Goal: Transaction & Acquisition: Purchase product/service

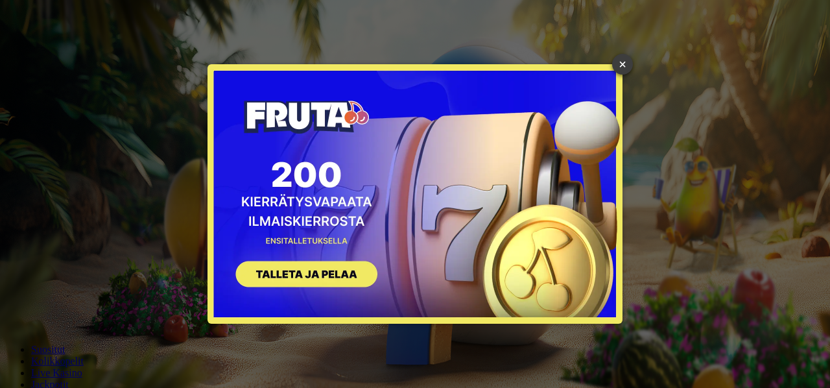
click at [619, 63] on link "×" at bounding box center [622, 64] width 21 height 21
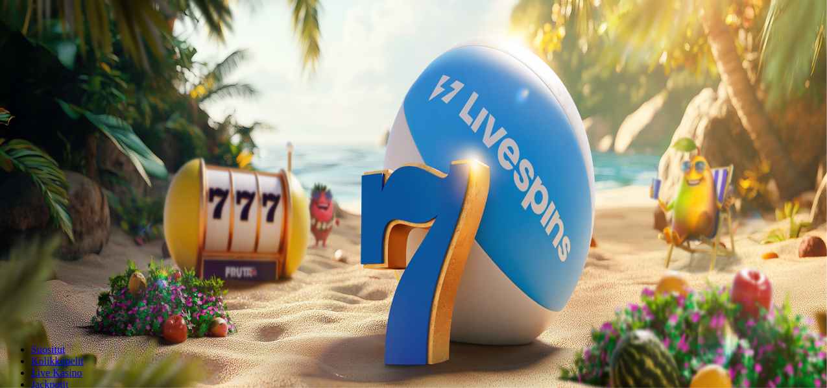
click at [69, 54] on button "Kirjaudu" at bounding box center [90, 47] width 42 height 14
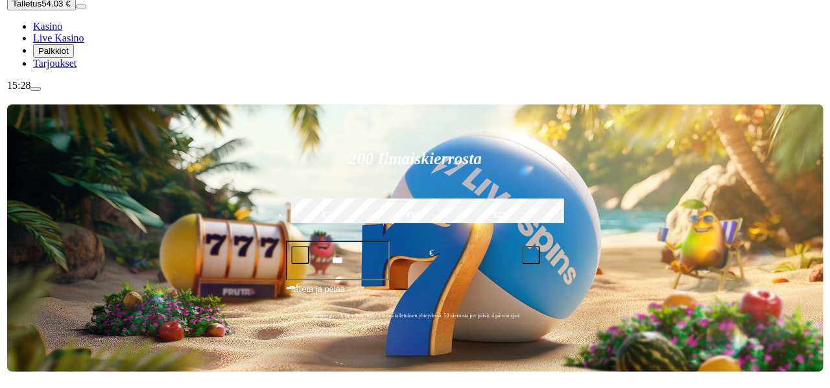
scroll to position [159, 0]
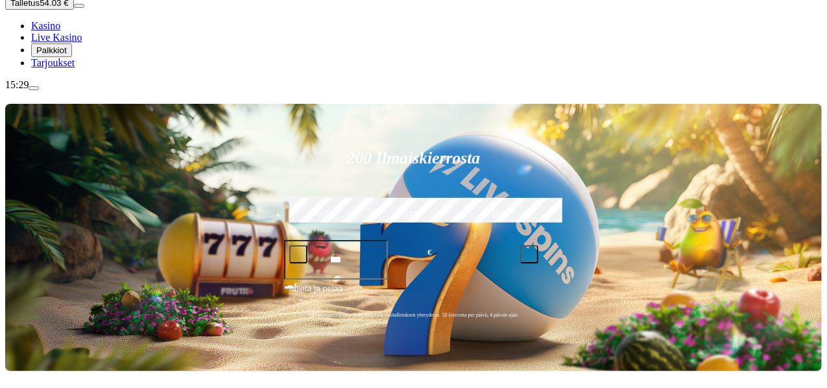
click at [34, 88] on span "menu icon" at bounding box center [34, 88] width 0 height 0
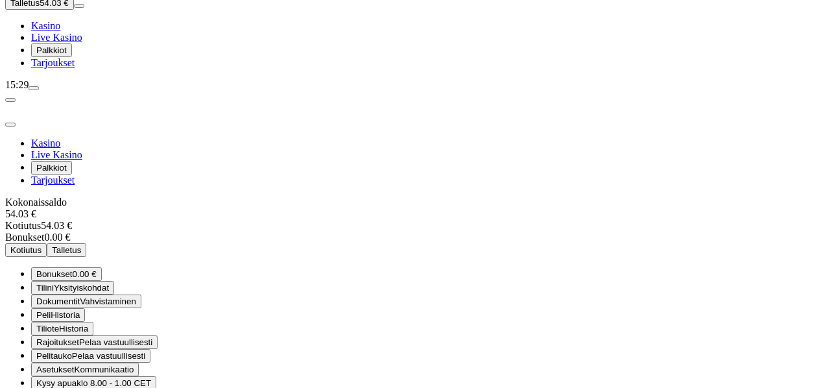
scroll to position [71, 0]
click at [156, 376] on button "Kysy apua klo 8.00 - 1.00 CET" at bounding box center [93, 383] width 125 height 14
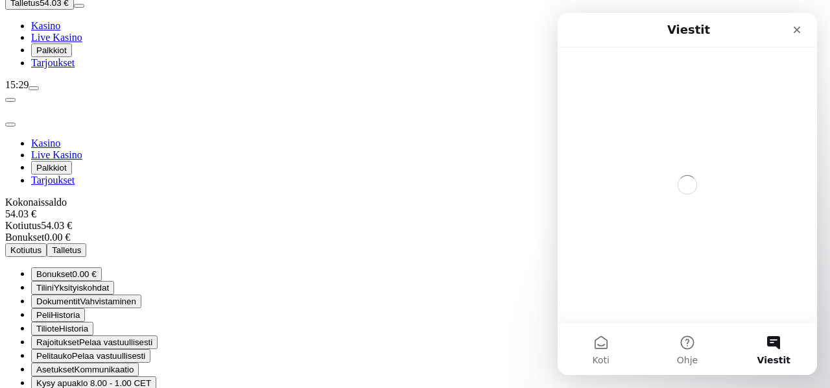
scroll to position [0, 0]
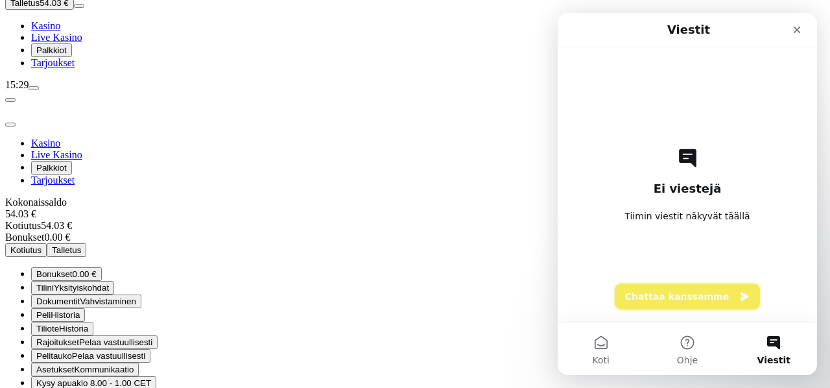
click at [698, 297] on button "Chattaa kanssamme" at bounding box center [687, 296] width 145 height 26
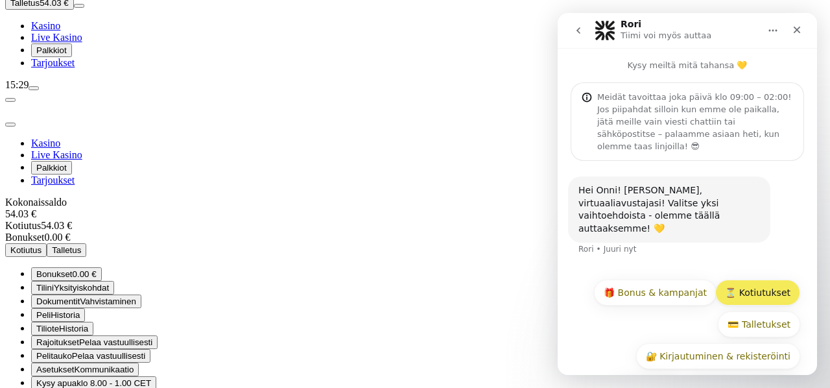
click at [742, 279] on button "⏳ Kotiutukset" at bounding box center [757, 292] width 85 height 26
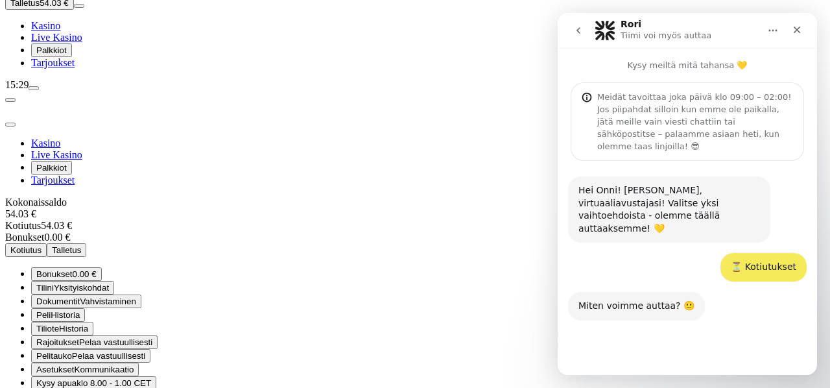
scroll to position [86, 0]
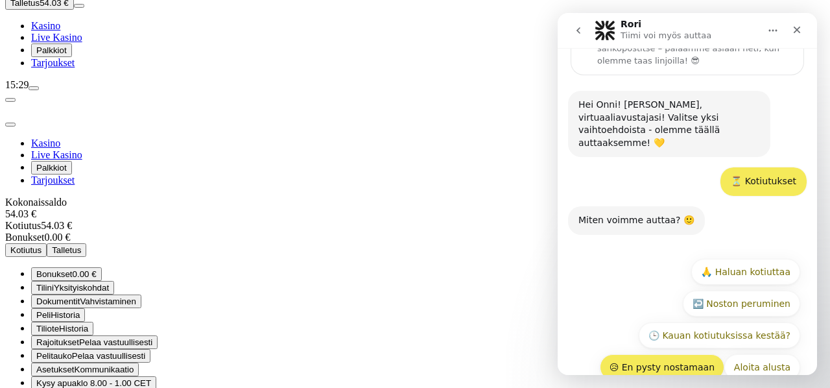
click at [683, 354] on button "😥 En pysty nostamaan" at bounding box center [662, 367] width 124 height 26
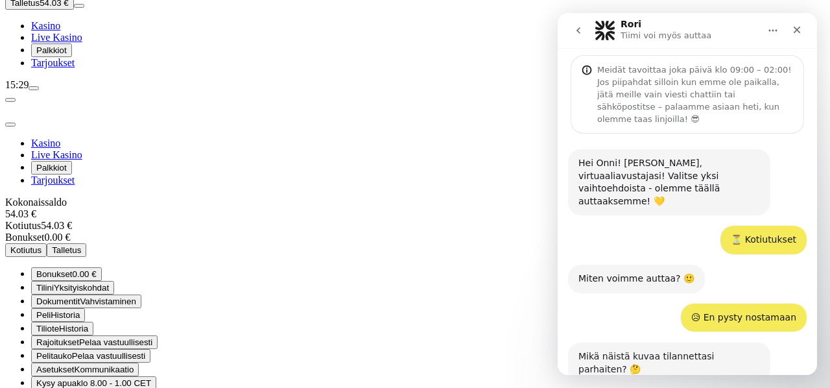
scroll to position [163, 0]
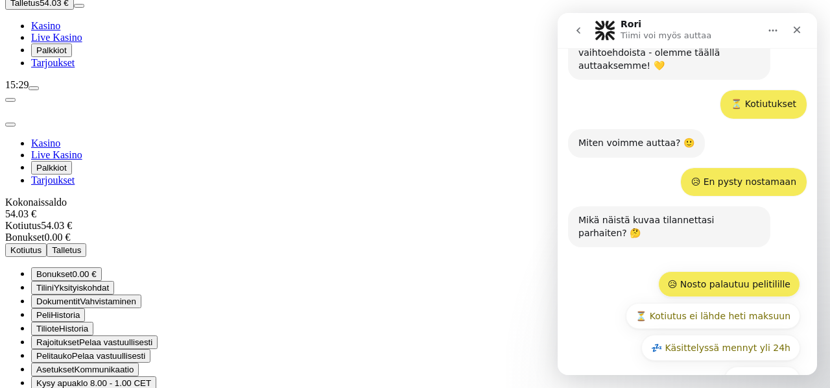
click at [697, 271] on button "😥 Nosto palautuu pelitilille" at bounding box center [729, 284] width 142 height 26
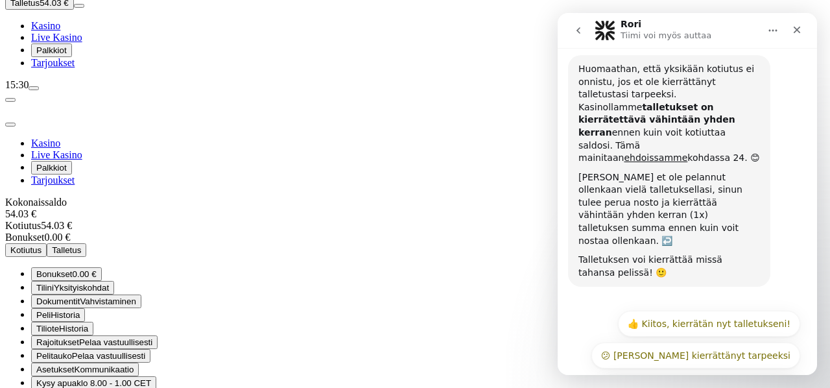
scroll to position [406, 0]
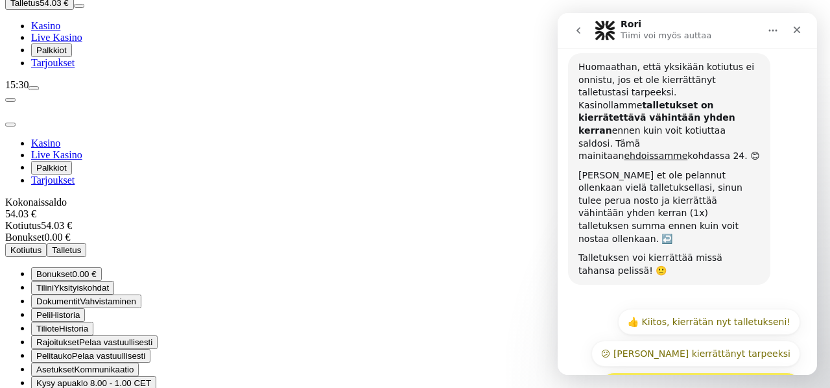
click at [709, 372] on button "❓ En tiedä paljon pitää vielä kierrättää" at bounding box center [700, 385] width 199 height 26
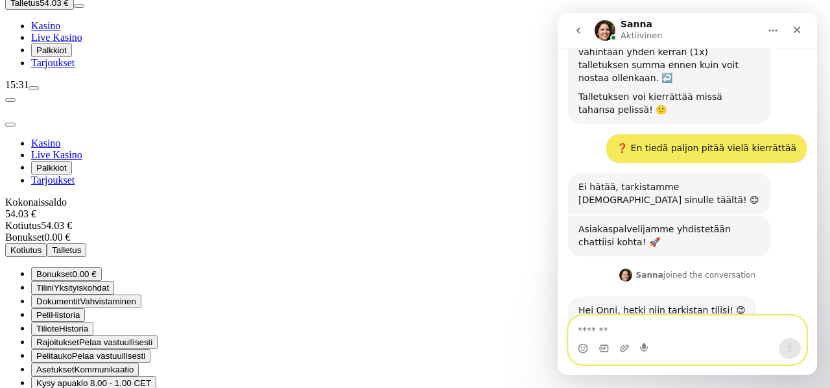
scroll to position [568, 0]
click at [716, 330] on textarea "Viesti…" at bounding box center [687, 327] width 237 height 22
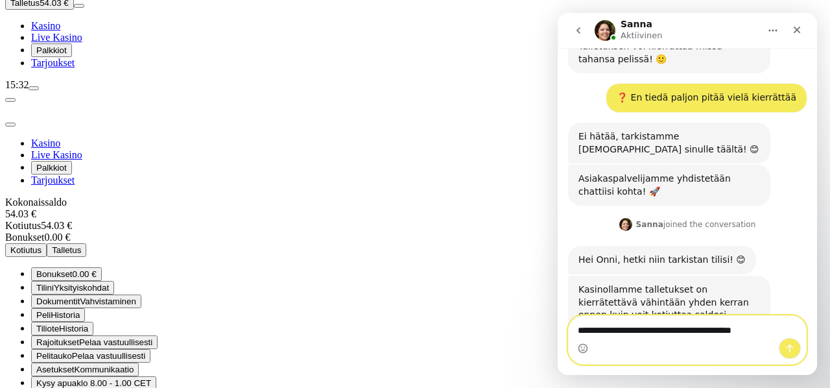
scroll to position [619, 0]
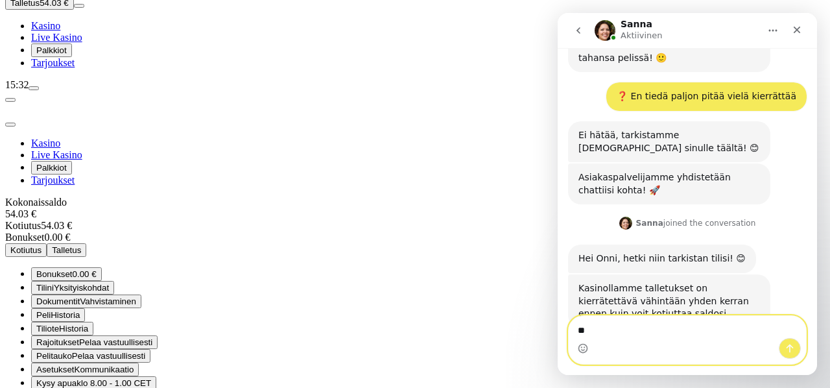
type textarea "*"
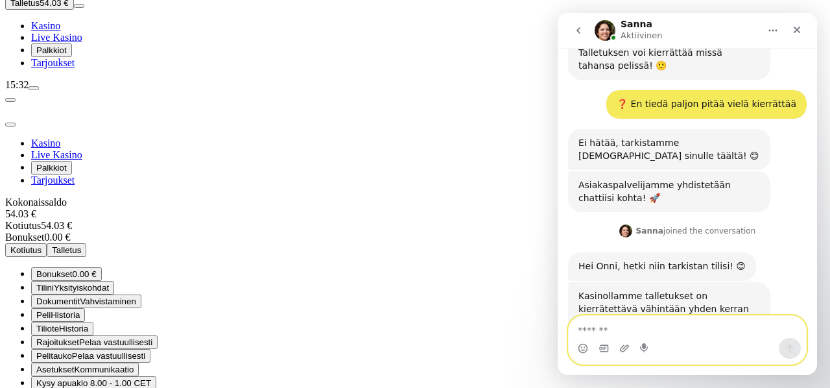
click at [667, 321] on textarea "Viesti…" at bounding box center [688, 327] width 238 height 22
type textarea "********"
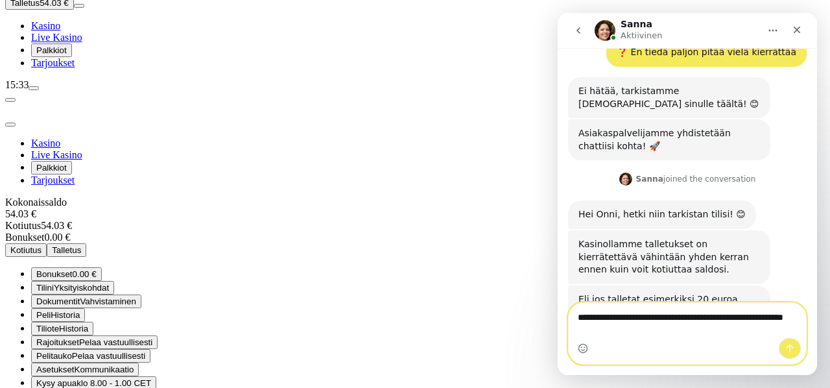
type textarea "**********"
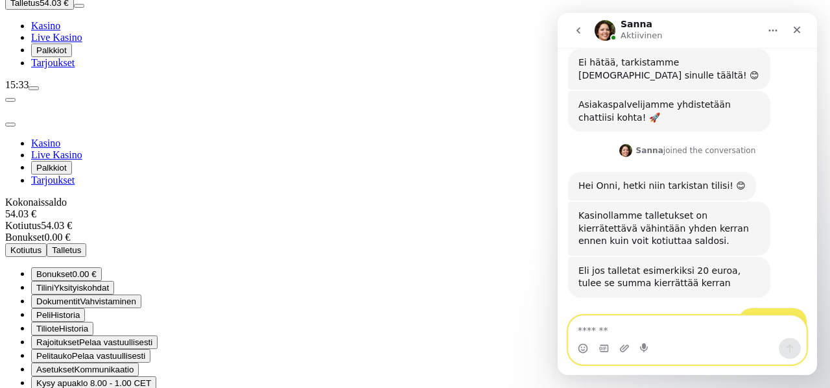
scroll to position [730, 0]
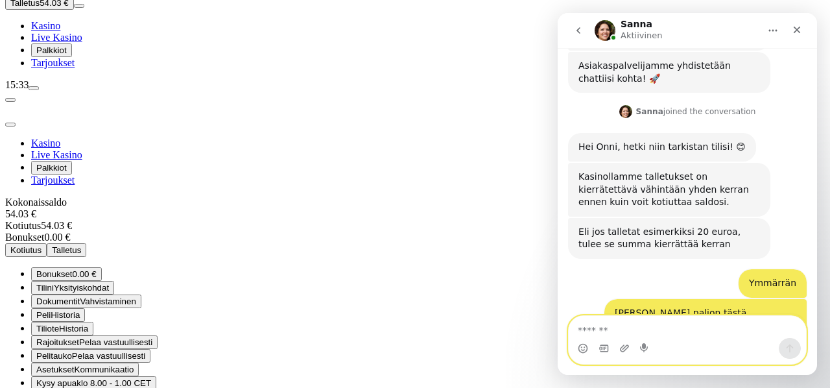
click at [624, 329] on textarea "Viesti…" at bounding box center [688, 327] width 238 height 22
type textarea "*"
type textarea "**********"
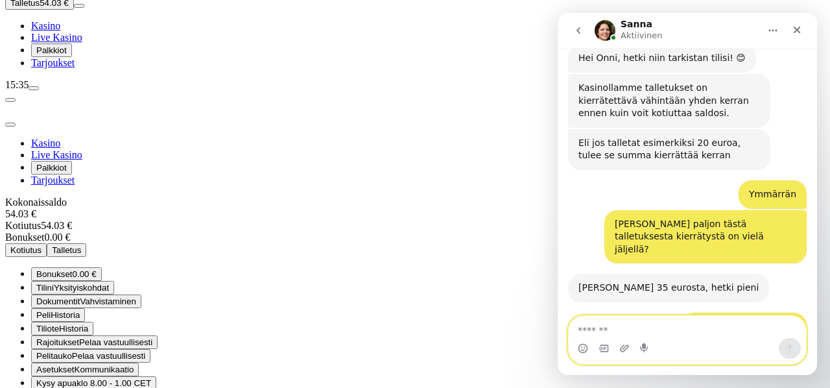
scroll to position [857, 0]
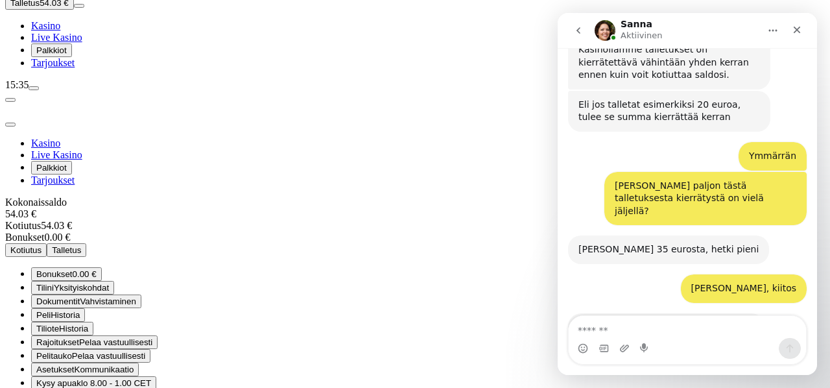
click at [41, 245] on span "Kotiutus" at bounding box center [25, 250] width 31 height 10
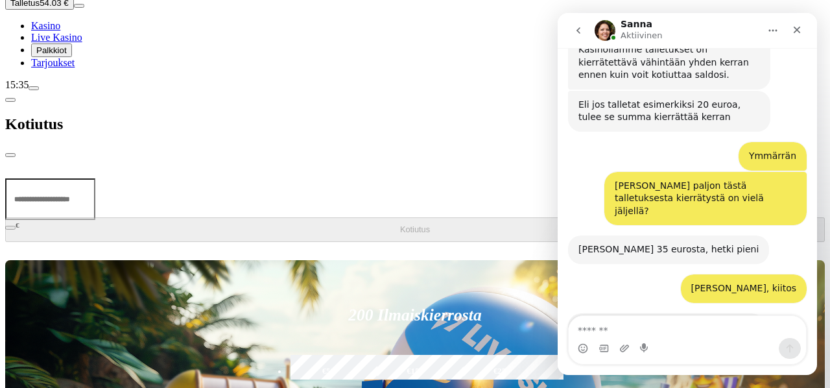
click at [10, 100] on span "chevron-left icon" at bounding box center [10, 100] width 0 height 0
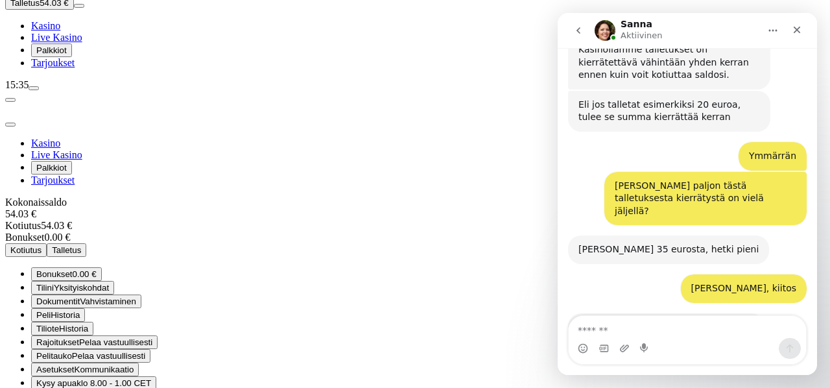
click at [109, 283] on span "Yksityiskohdat" at bounding box center [81, 288] width 55 height 10
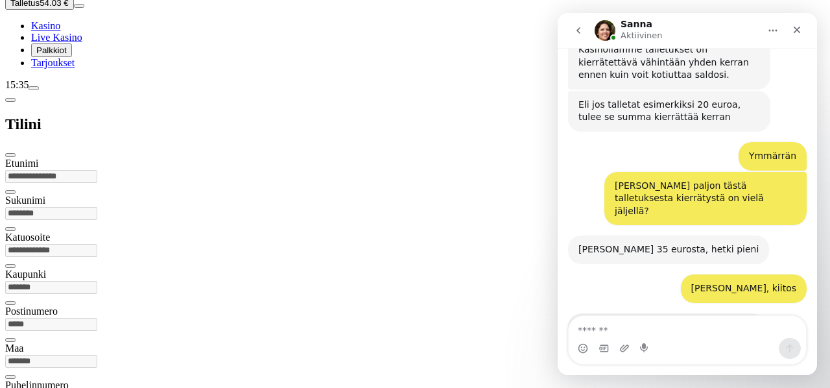
scroll to position [862, 0]
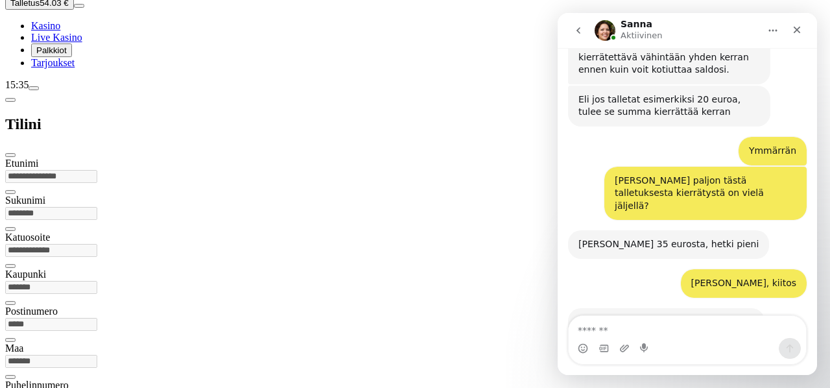
click at [10, 100] on span "chevron-left icon" at bounding box center [10, 100] width 0 height 0
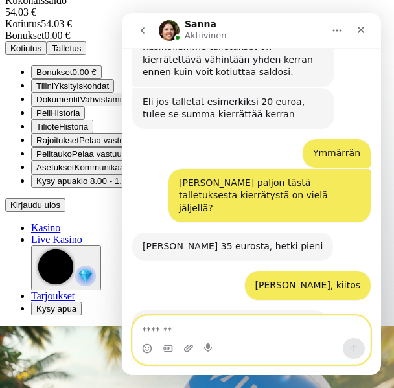
scroll to position [862, 0]
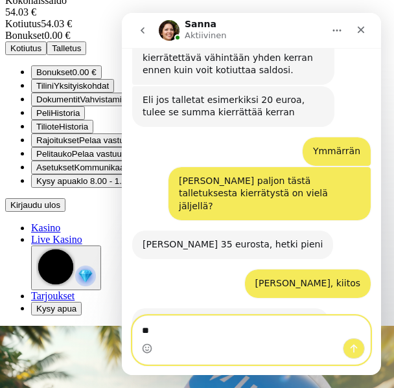
type textarea "*"
type textarea "**********"
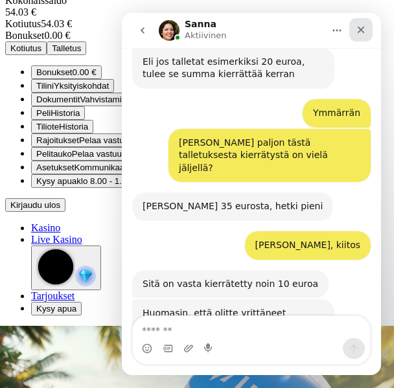
click at [365, 23] on div "Sulje" at bounding box center [360, 29] width 23 height 23
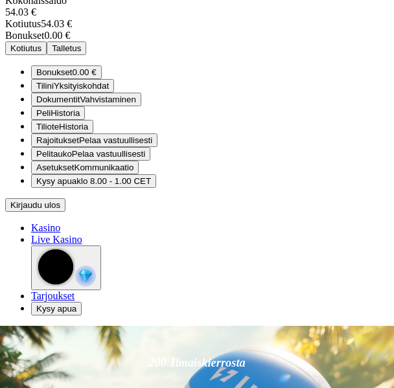
scroll to position [0, 0]
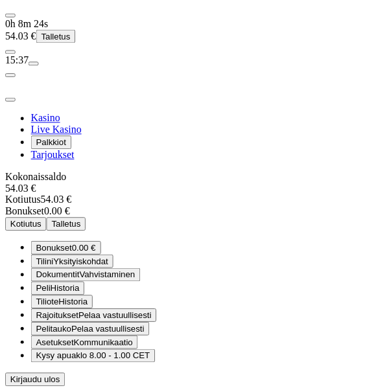
scroll to position [951, 0]
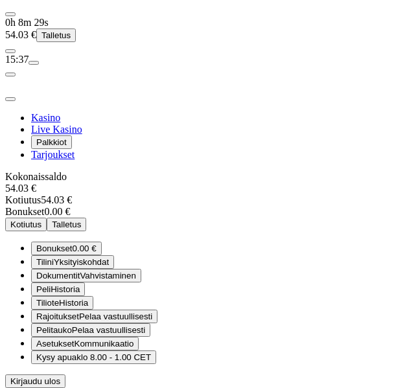
click at [32, 112] on span "Kasino" at bounding box center [45, 117] width 29 height 11
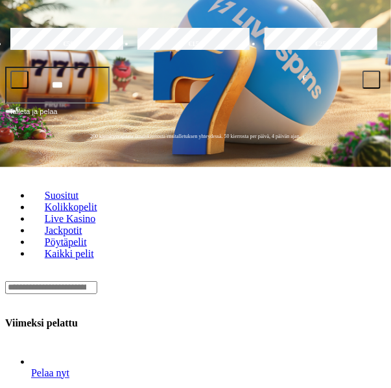
scroll to position [206, 0]
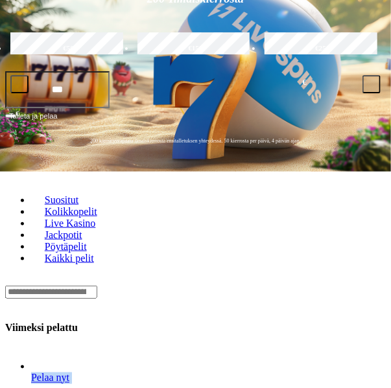
drag, startPoint x: 244, startPoint y: 142, endPoint x: 118, endPoint y: 168, distance: 129.1
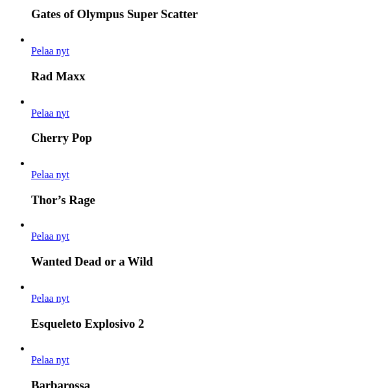
scroll to position [971, 0]
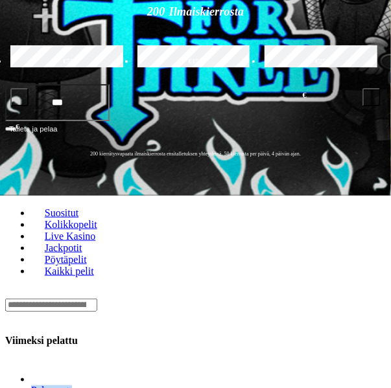
scroll to position [161, 0]
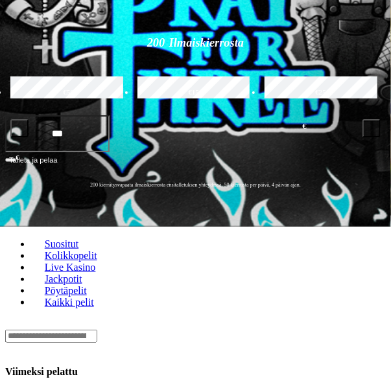
click at [101, 329] on div "Lobby" at bounding box center [195, 336] width 381 height 14
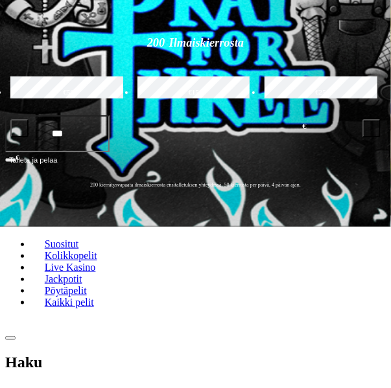
type input "******"
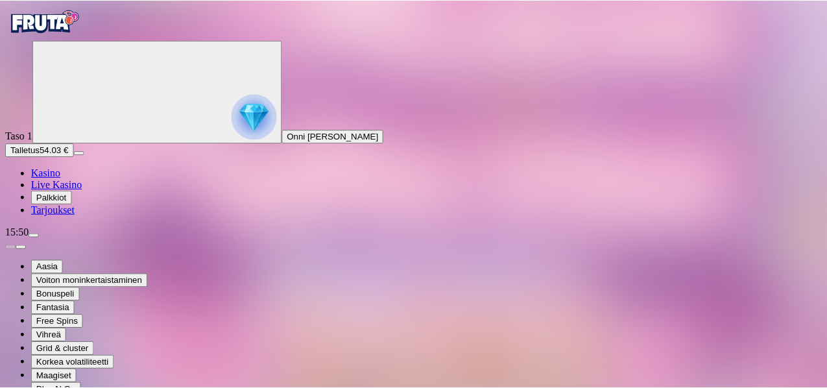
scroll to position [1173, 0]
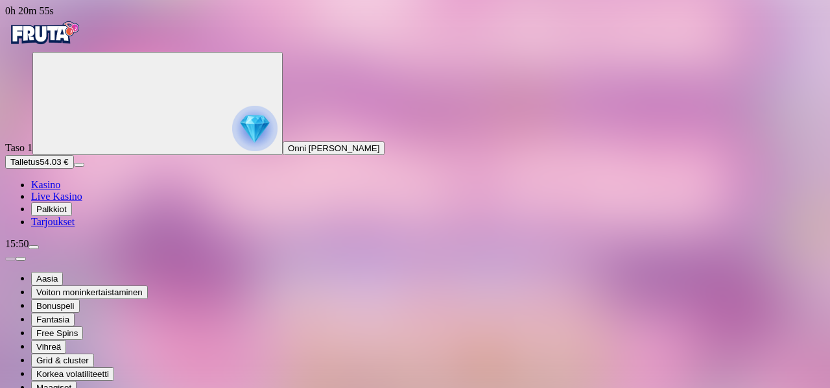
click at [60, 190] on span "Kasino" at bounding box center [45, 184] width 29 height 11
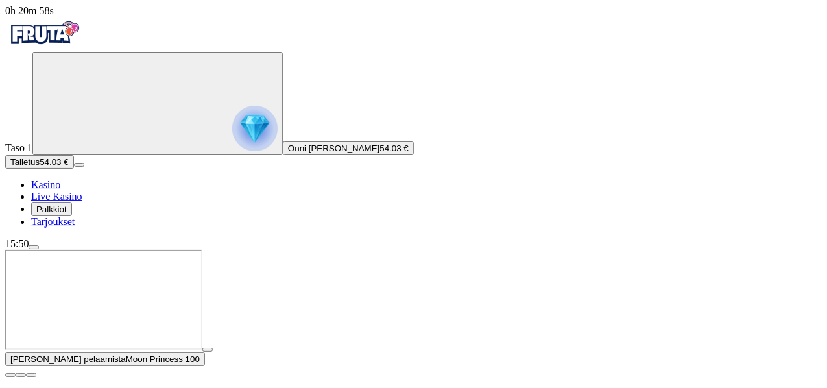
click at [10, 375] on span "close icon" at bounding box center [10, 375] width 0 height 0
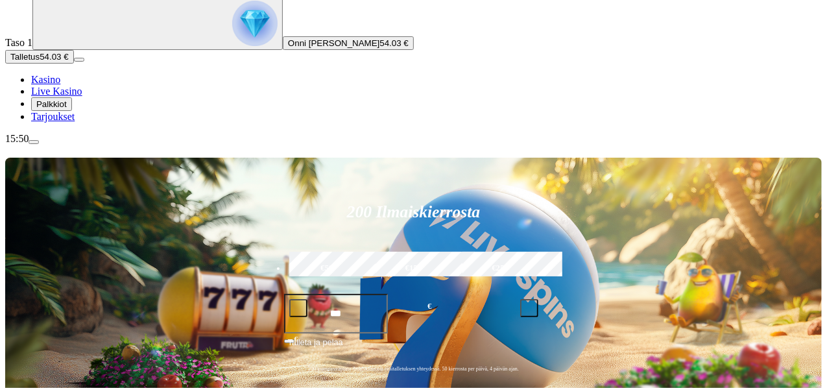
scroll to position [101, 0]
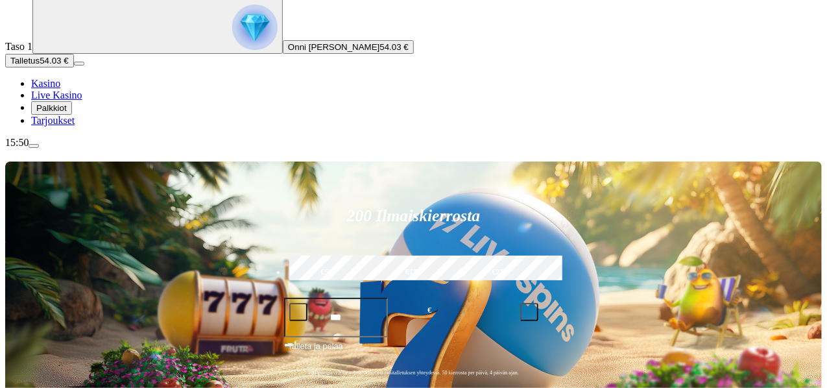
type input "*****"
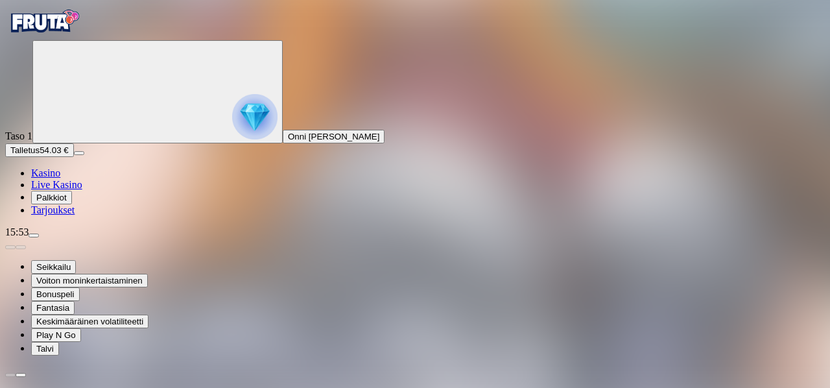
scroll to position [1173, 0]
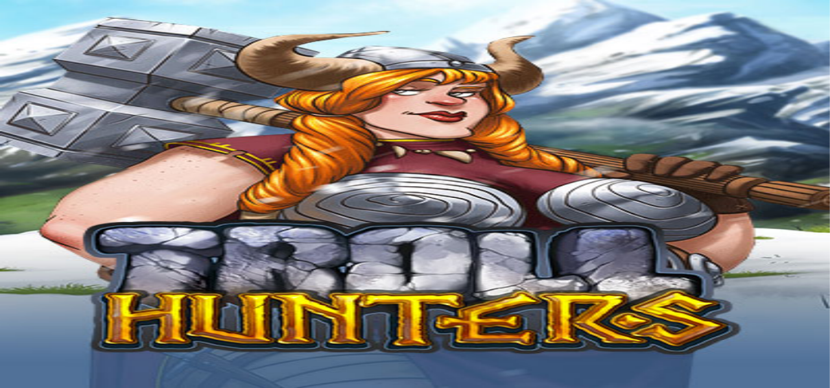
click at [73, 29] on img "Primary" at bounding box center [44, 33] width 78 height 32
click at [83, 42] on img "Primary" at bounding box center [44, 33] width 78 height 32
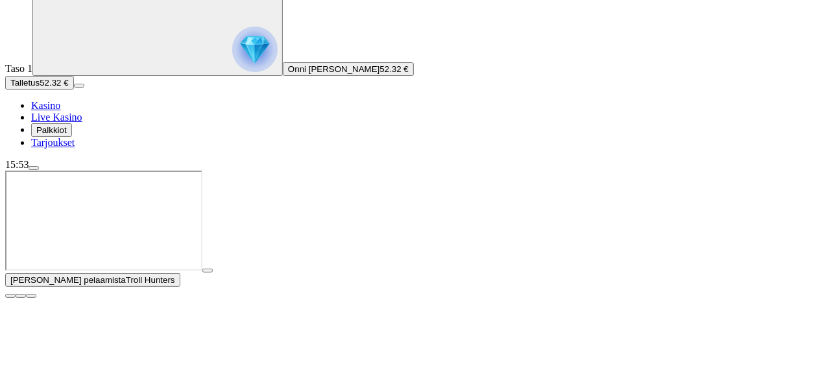
scroll to position [80, 0]
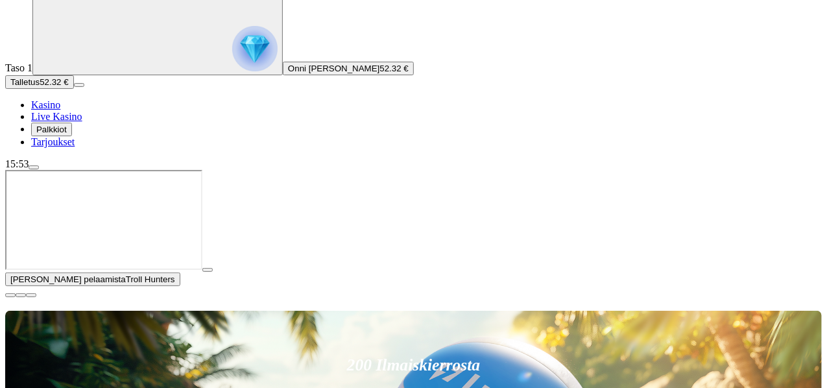
click at [10, 295] on span "close icon" at bounding box center [10, 295] width 0 height 0
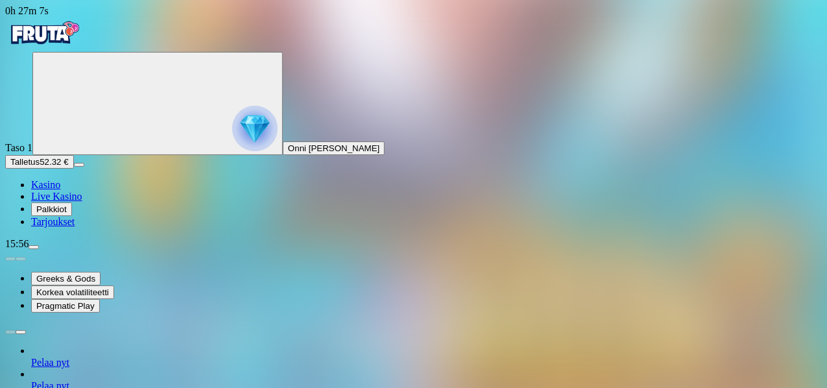
click at [53, 36] on img "Primary" at bounding box center [44, 33] width 78 height 32
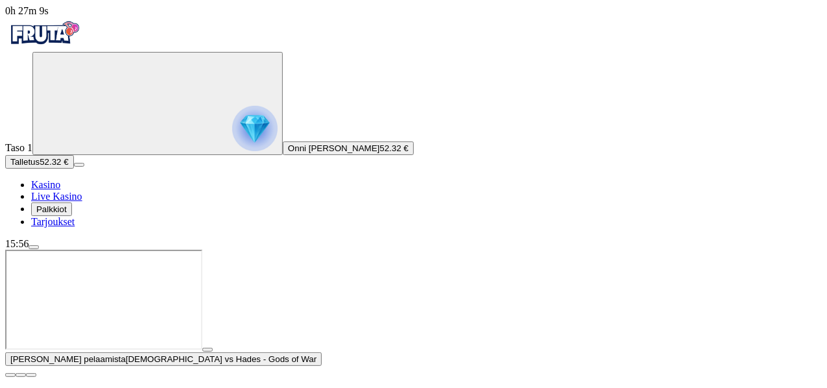
click at [10, 375] on span "close icon" at bounding box center [10, 375] width 0 height 0
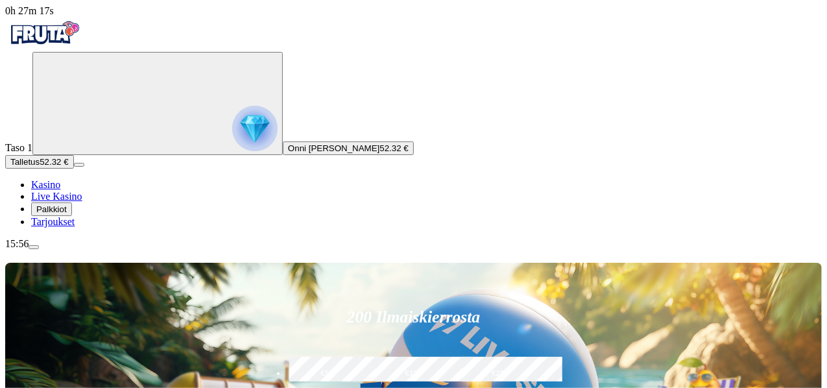
type input "*****"
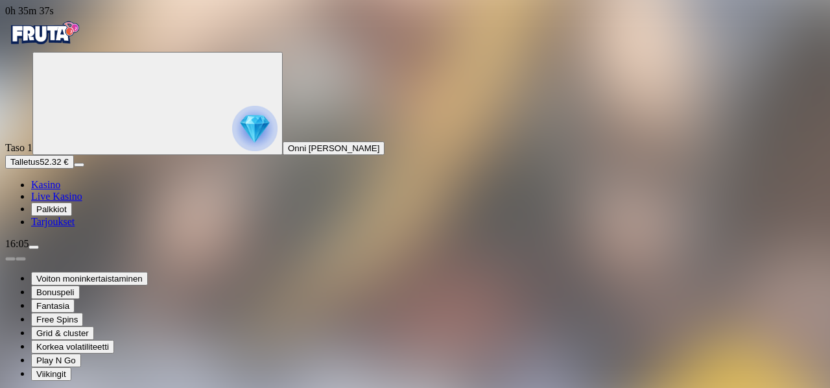
click at [79, 43] on img "Primary" at bounding box center [44, 33] width 78 height 32
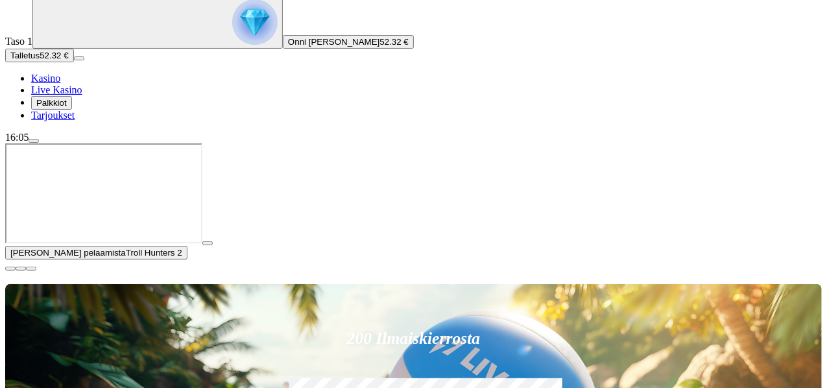
scroll to position [108, 0]
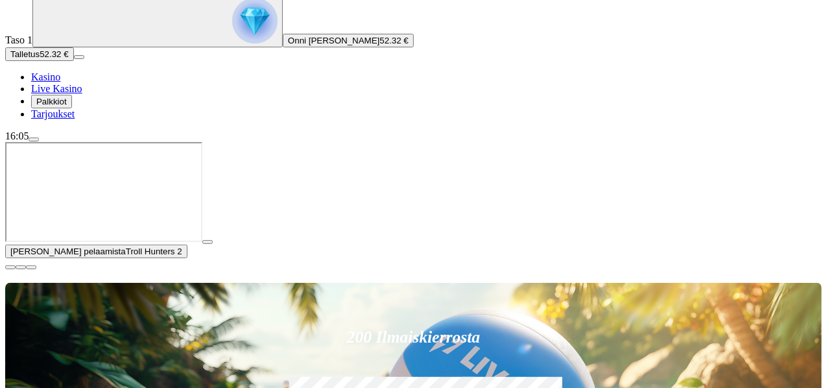
click at [10, 267] on span "close icon" at bounding box center [10, 267] width 0 height 0
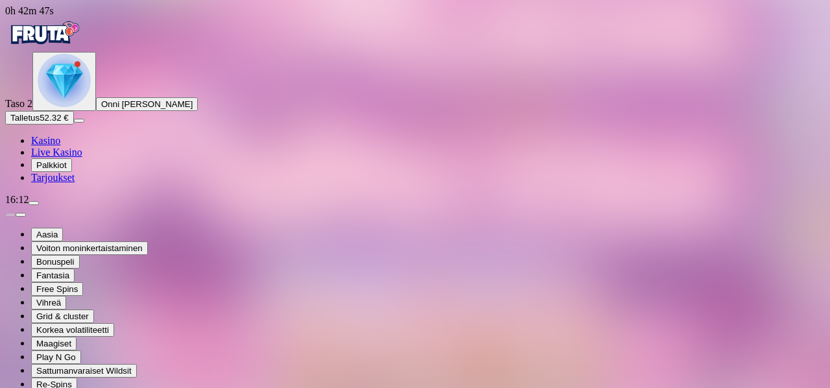
click at [83, 38] on img "Primary" at bounding box center [44, 33] width 78 height 32
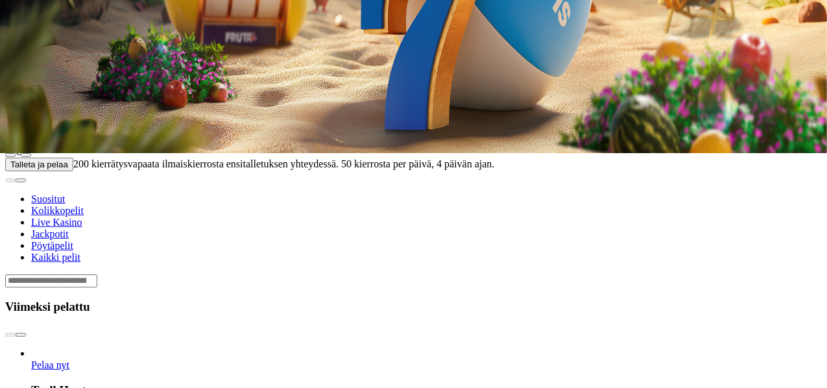
click at [21, 335] on span "chevron-right icon" at bounding box center [21, 335] width 0 height 0
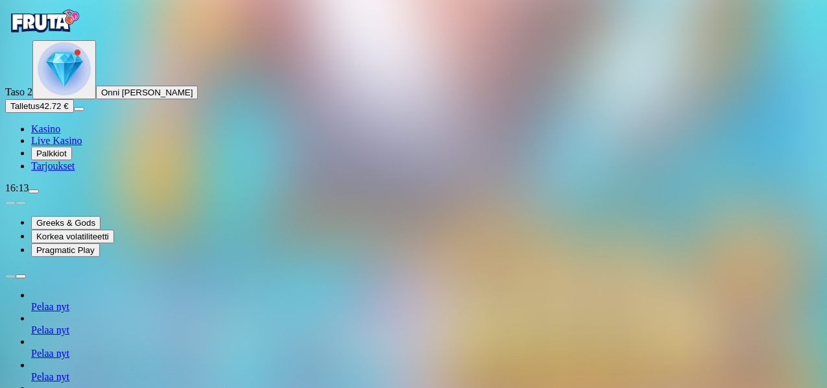
click at [72, 38] on img "Primary" at bounding box center [44, 21] width 78 height 32
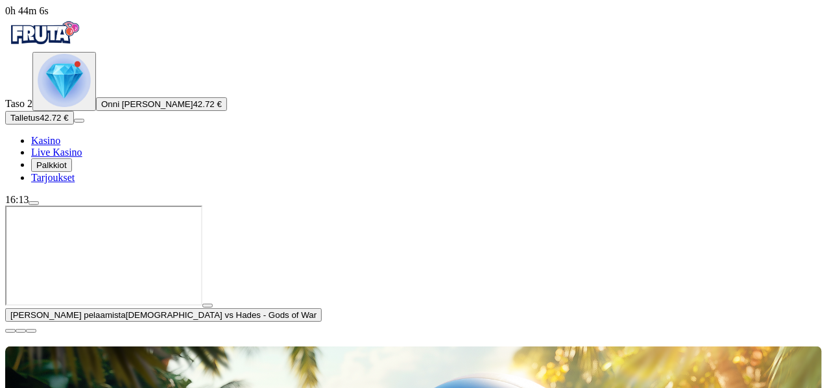
click at [75, 107] on img "Primary" at bounding box center [64, 80] width 53 height 53
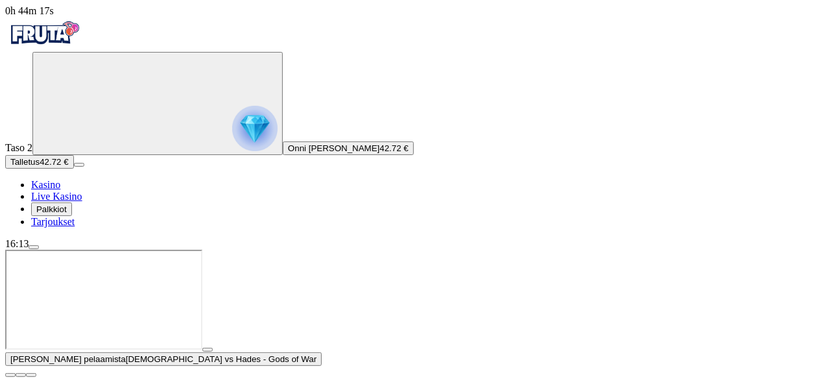
click at [207, 349] on span "play icon" at bounding box center [207, 349] width 0 height 0
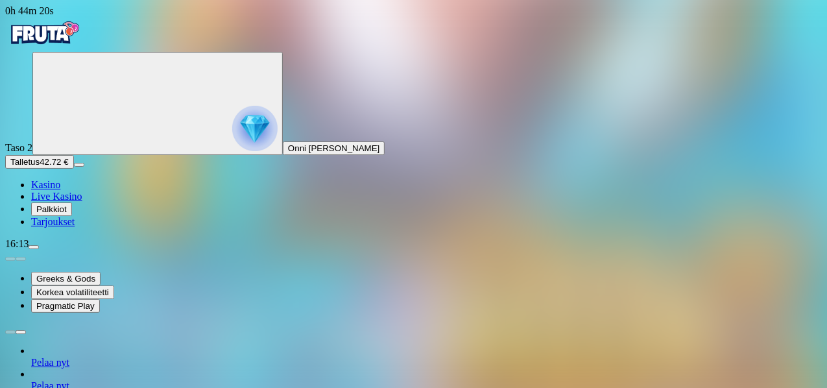
click at [83, 41] on img "Primary" at bounding box center [44, 33] width 78 height 32
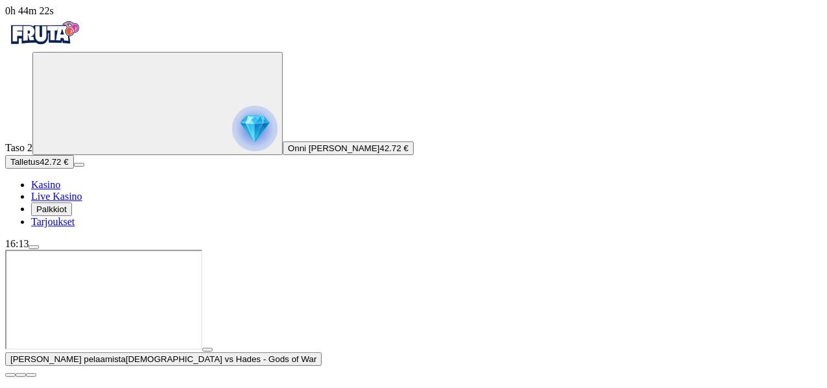
click at [10, 375] on span "close icon" at bounding box center [10, 375] width 0 height 0
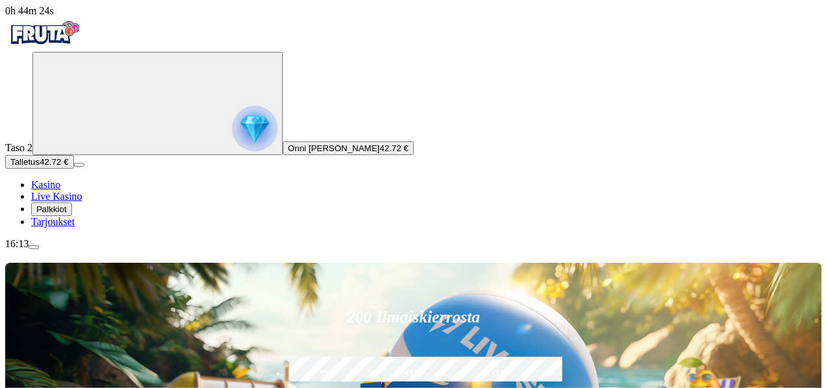
click at [67, 214] on span "Palkkiot" at bounding box center [51, 209] width 30 height 10
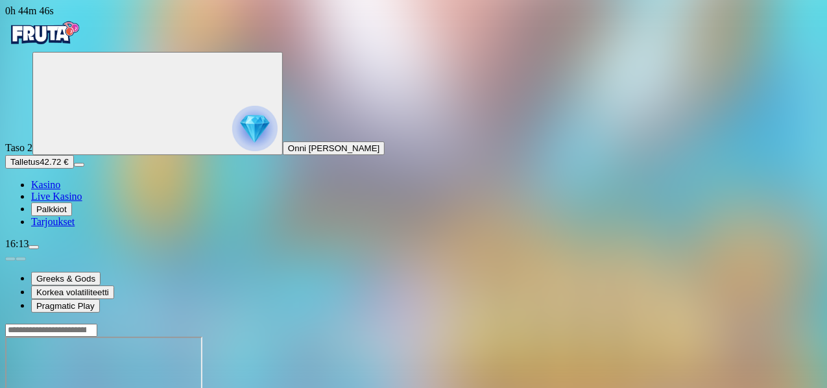
click at [83, 49] on img "Primary" at bounding box center [44, 33] width 78 height 32
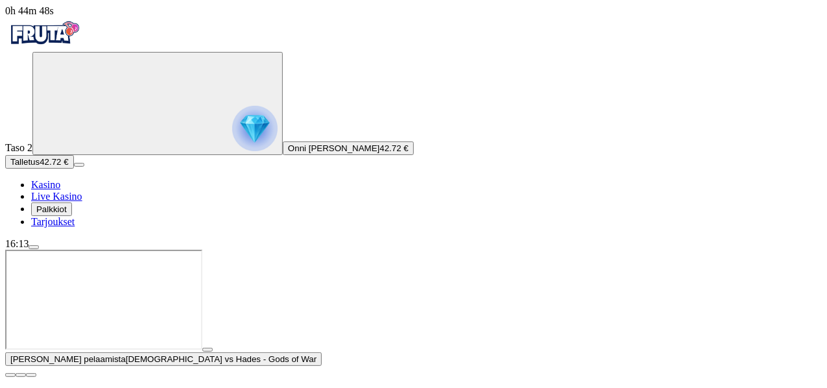
click at [207, 349] on span "play icon" at bounding box center [207, 349] width 0 height 0
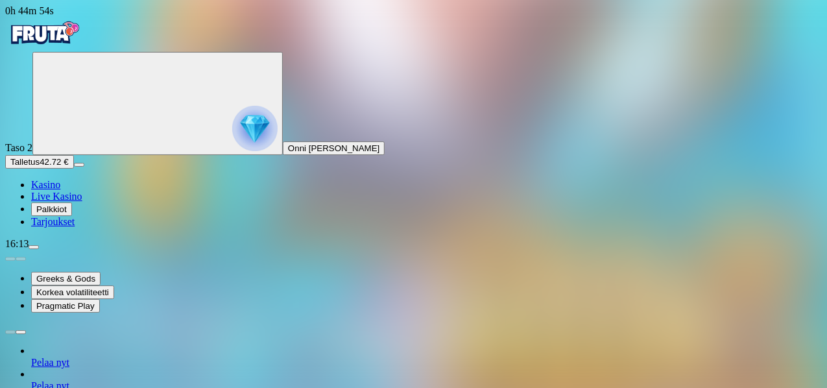
click at [83, 46] on img "Primary" at bounding box center [44, 33] width 78 height 32
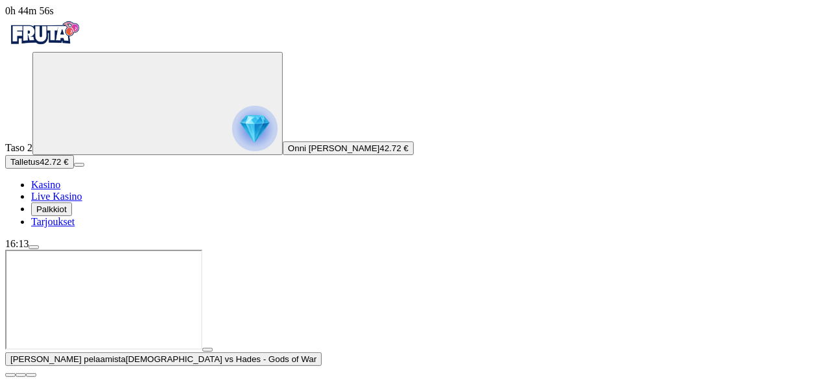
click at [34, 247] on span "menu icon" at bounding box center [34, 247] width 0 height 0
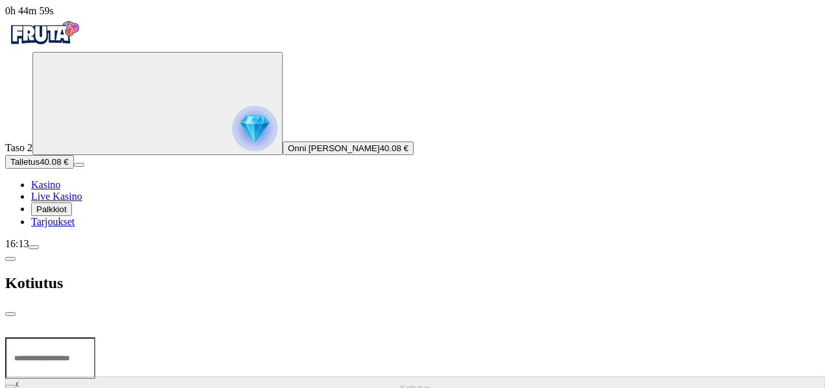
click at [95, 337] on input "number" at bounding box center [50, 357] width 90 height 41
type input "**"
click at [322, 376] on button "Kotiutus" at bounding box center [415, 388] width 820 height 25
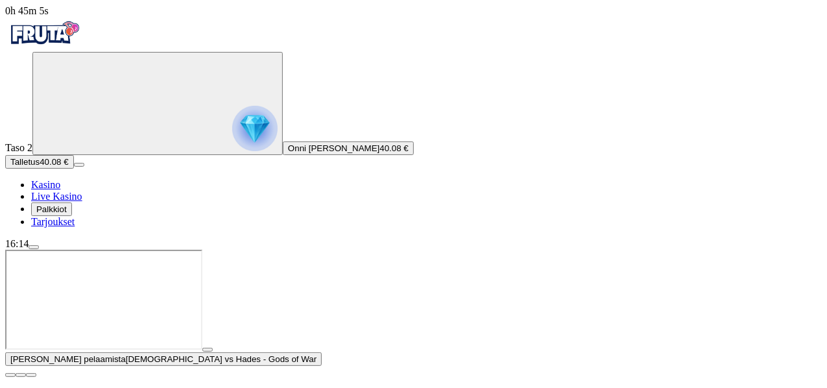
click at [16, 373] on button "button" at bounding box center [10, 375] width 10 height 4
